Goal: Task Accomplishment & Management: Use online tool/utility

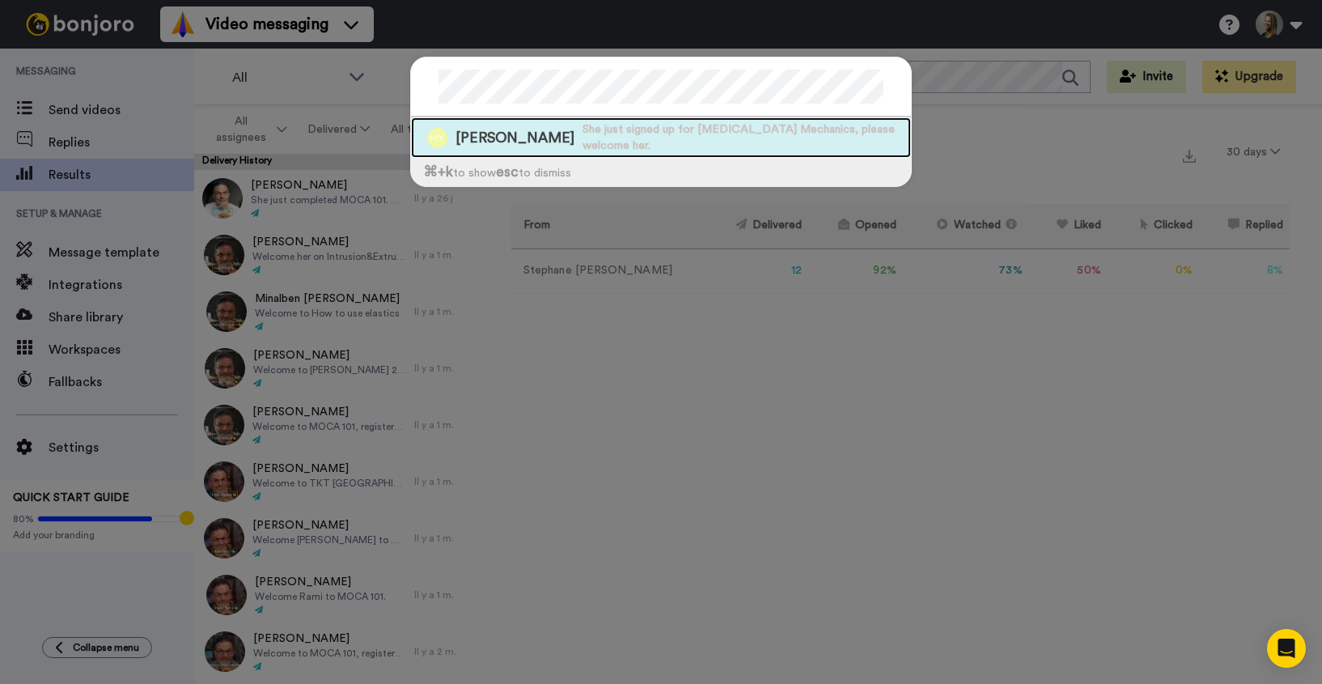
click at [497, 135] on span "Maryam Yazdi" at bounding box center [515, 138] width 119 height 20
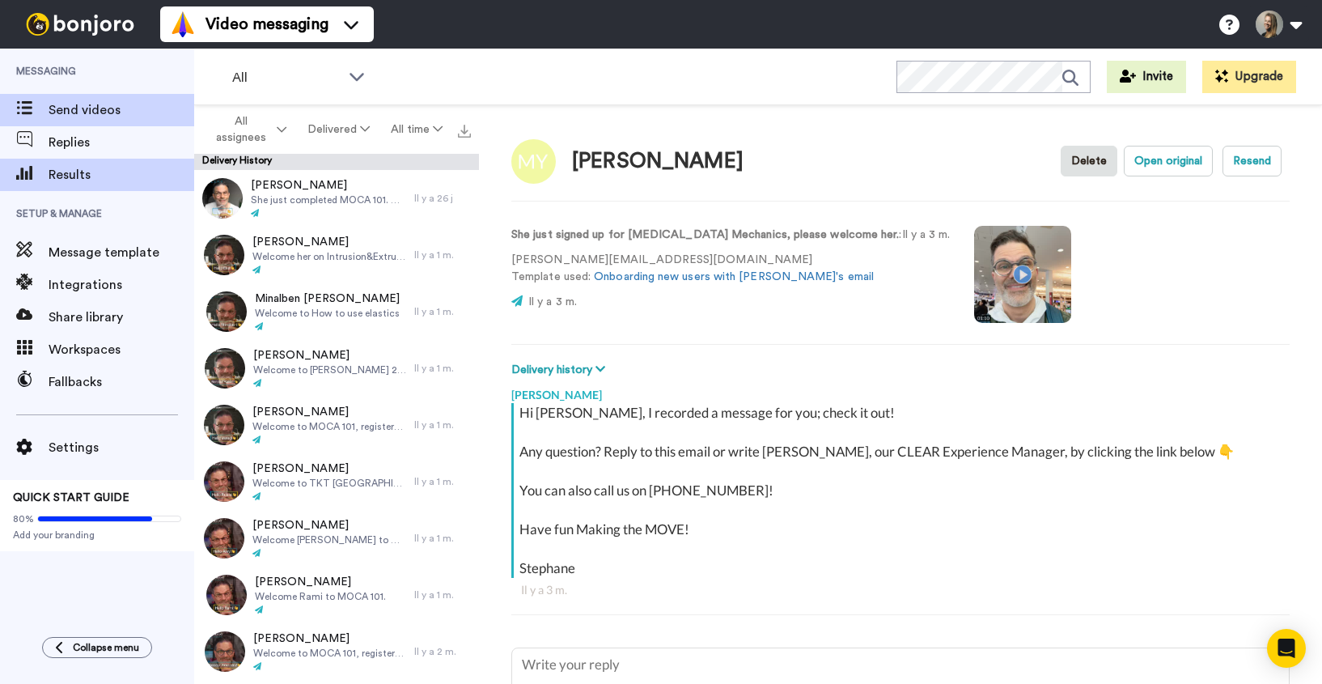
type textarea "x"
click at [96, 90] on span "Messaging" at bounding box center [97, 71] width 194 height 45
click at [92, 110] on span "Send videos" at bounding box center [122, 109] width 146 height 19
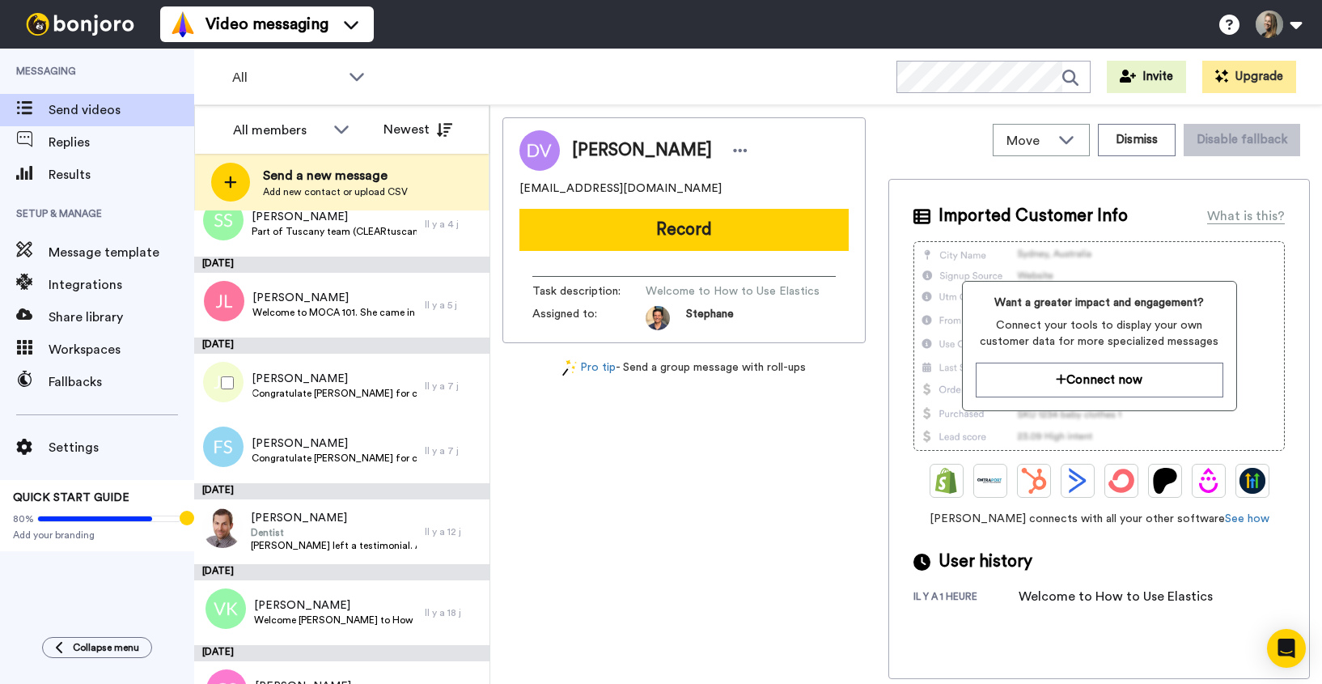
scroll to position [320, 0]
